Goal: Task Accomplishment & Management: Complete application form

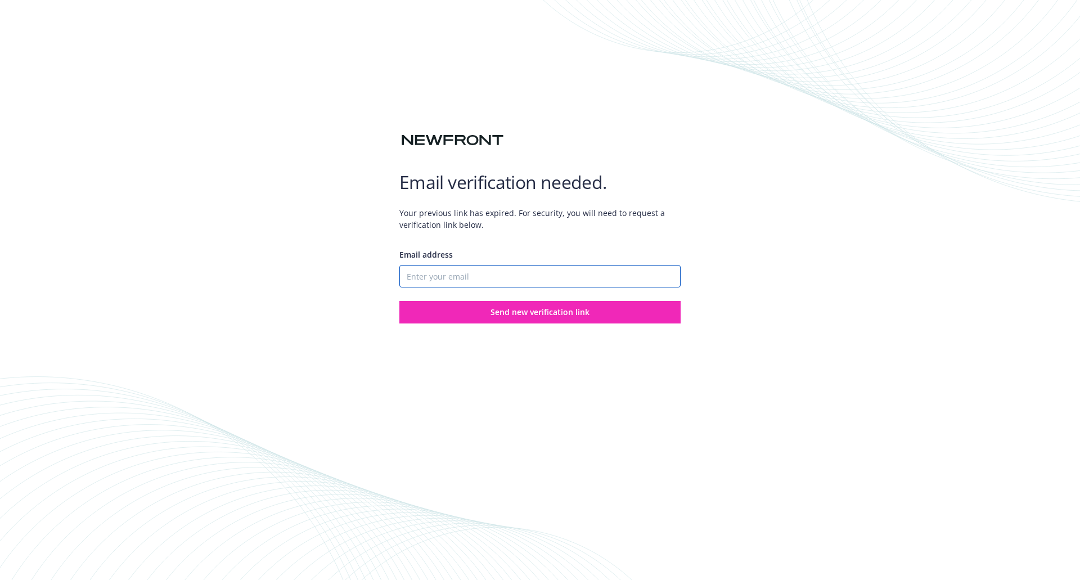
click at [543, 268] on input "Email address" at bounding box center [539, 276] width 281 height 22
type input "[EMAIL_ADDRESS][DOMAIN_NAME]"
click at [508, 309] on span "Send new verification link" at bounding box center [539, 312] width 99 height 11
